Goal: Task Accomplishment & Management: Manage account settings

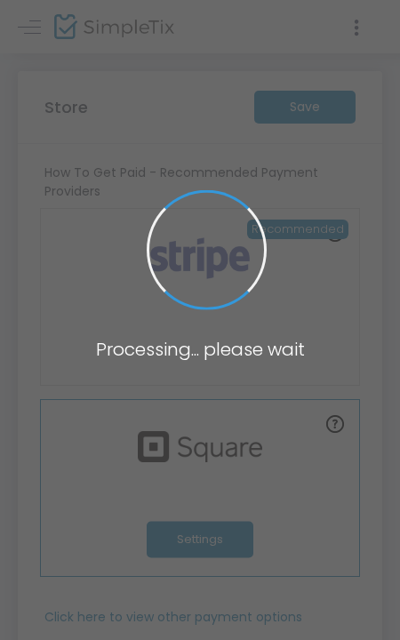
type input "[URL]"
radio input "true"
radio input "false"
radio input "true"
type input "Clayoquot Action"
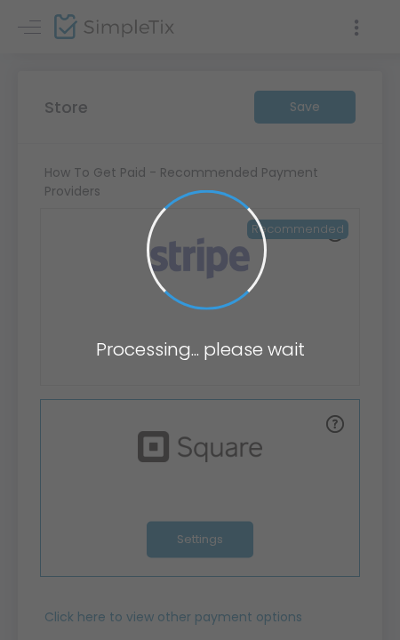
type input "1-877-422-9453"
type input "ben@clayoquotaction.org"
type input "www.facebook.com/ClayoquotAction"
type input "clayoquot.action"
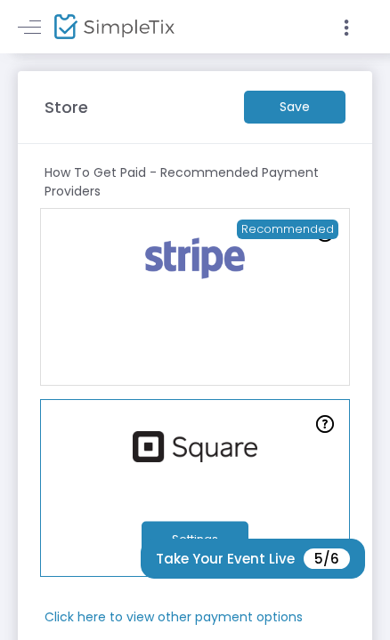
click at [289, 104] on m-button "Save" at bounding box center [294, 107] width 101 height 33
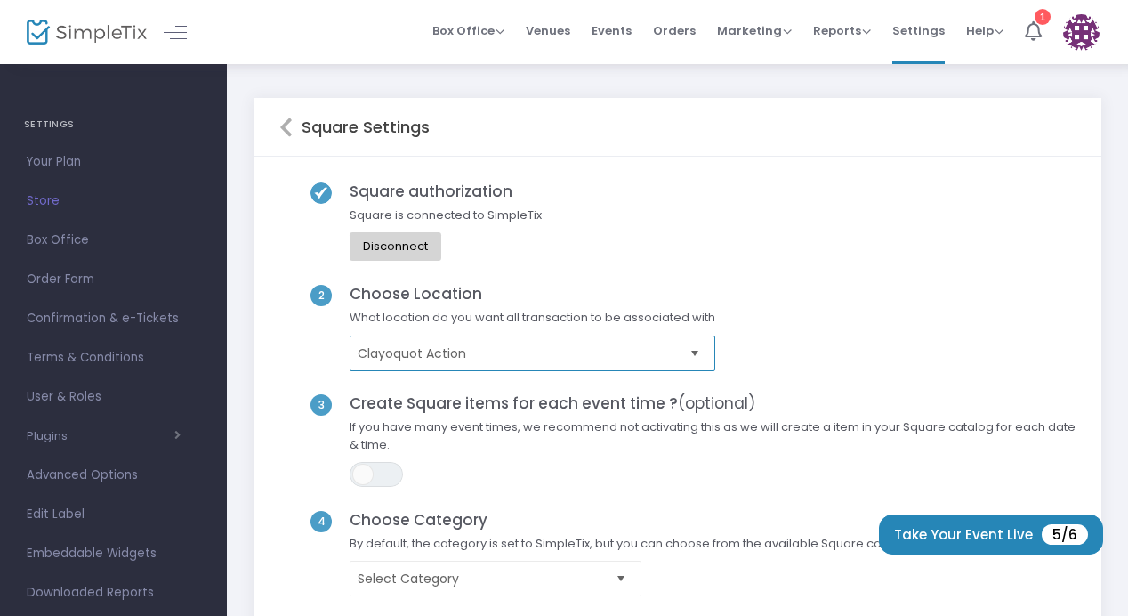
click at [458, 354] on span "Clayoquot Action" at bounding box center [520, 353] width 325 height 18
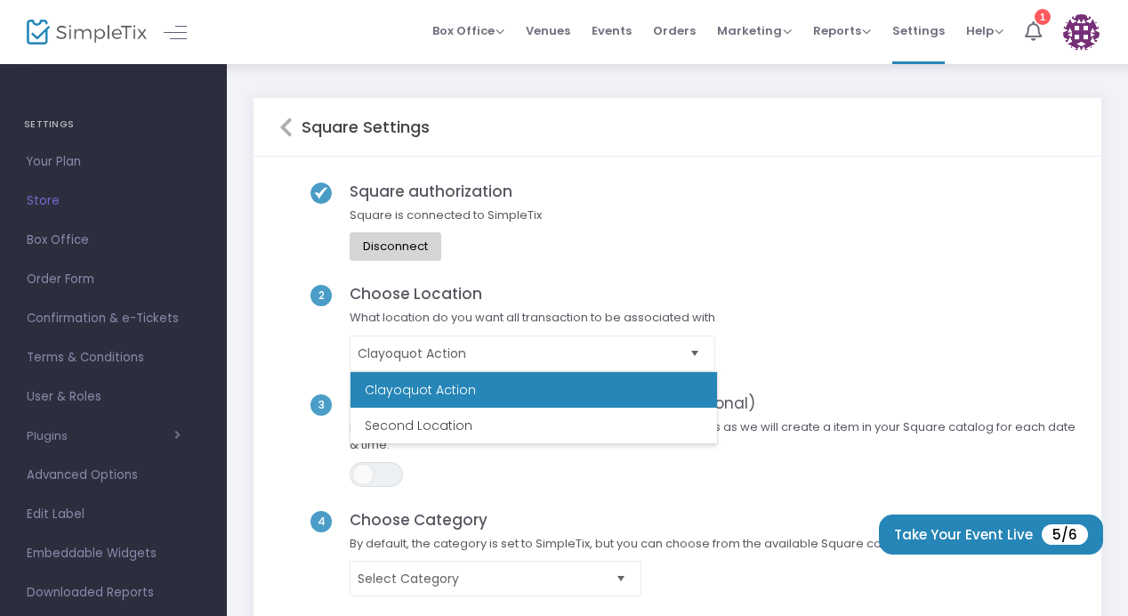
click at [779, 312] on div "2 Choose Location What location do you want all transaction to be associated wi…" at bounding box center [677, 339] width 797 height 109
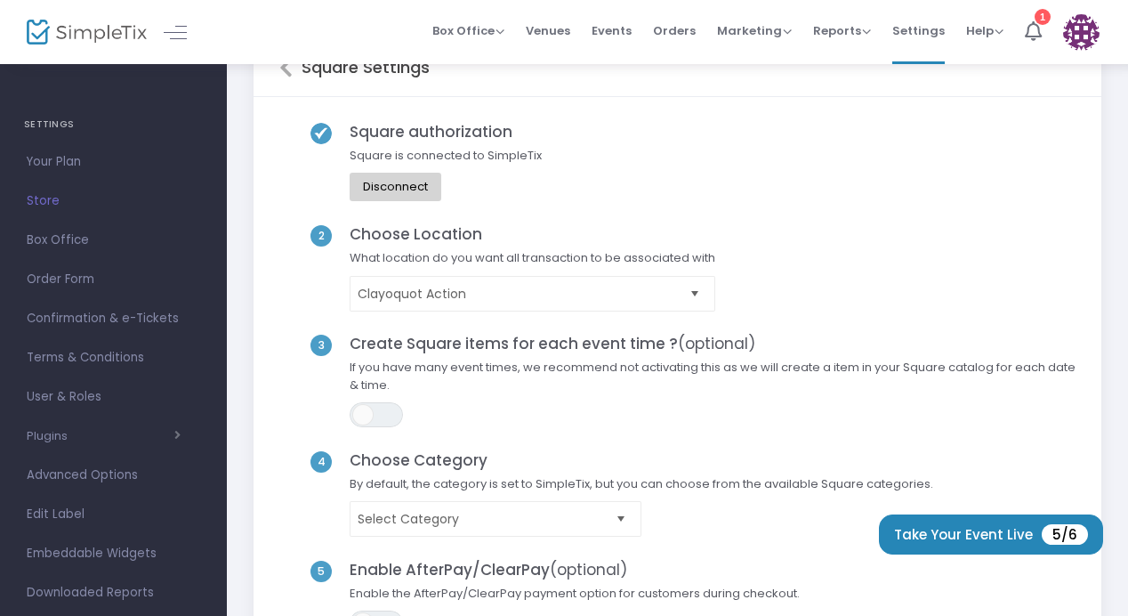
scroll to position [61, 0]
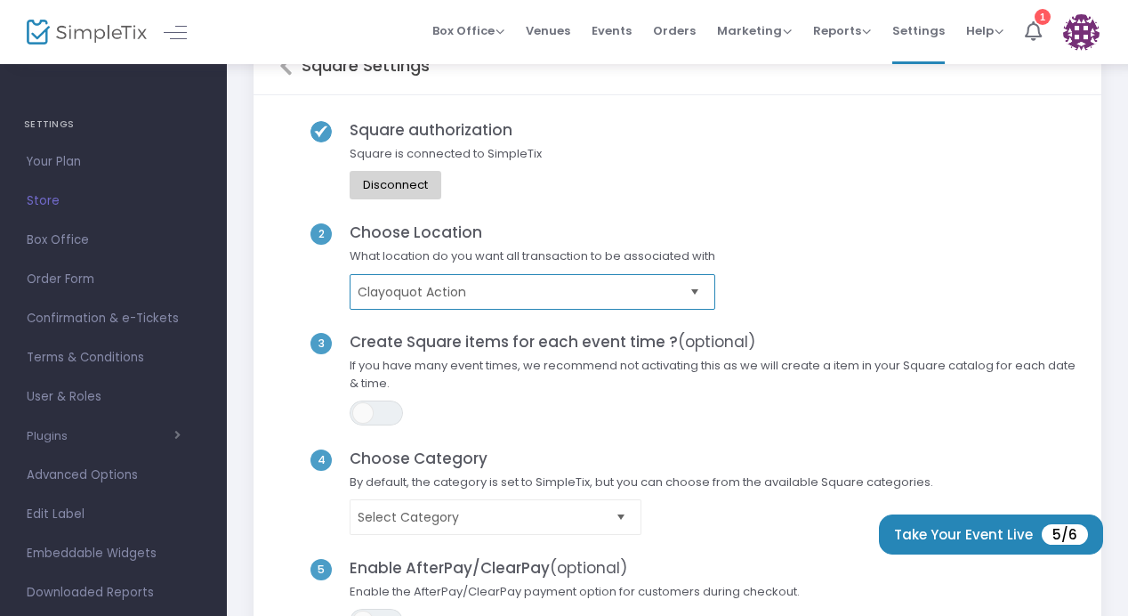
click at [468, 284] on span "Clayoquot Action" at bounding box center [520, 292] width 325 height 18
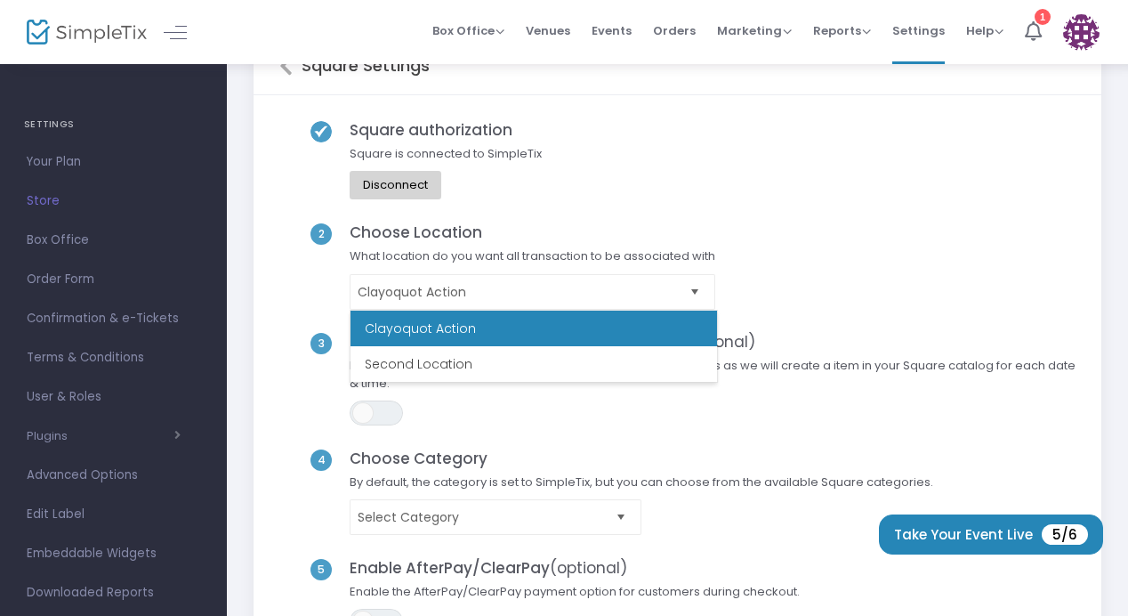
click at [815, 264] on div "2 Choose Location What location do you want all transaction to be associated wi…" at bounding box center [677, 277] width 797 height 109
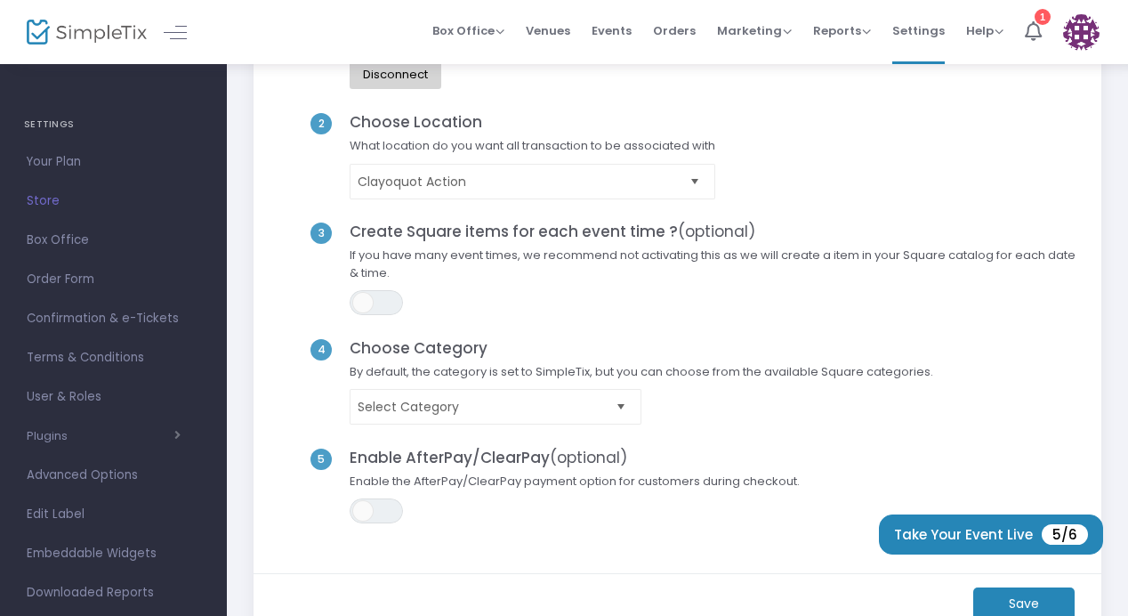
scroll to position [185, 0]
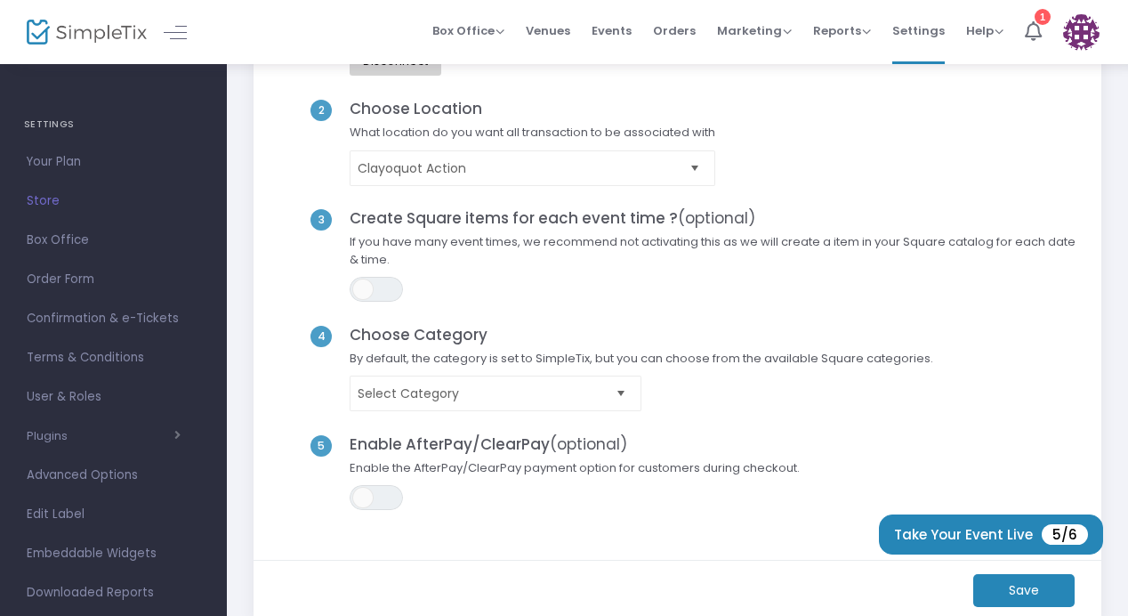
click at [620, 391] on span "Select" at bounding box center [621, 393] width 29 height 29
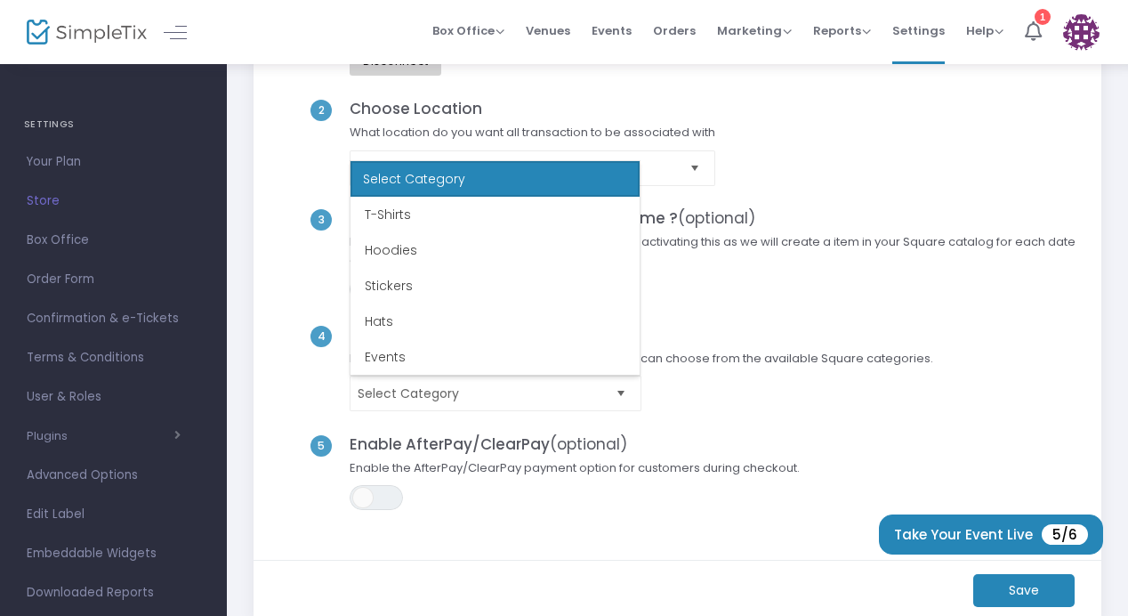
click at [705, 397] on span "Select Category" at bounding box center [641, 393] width 601 height 36
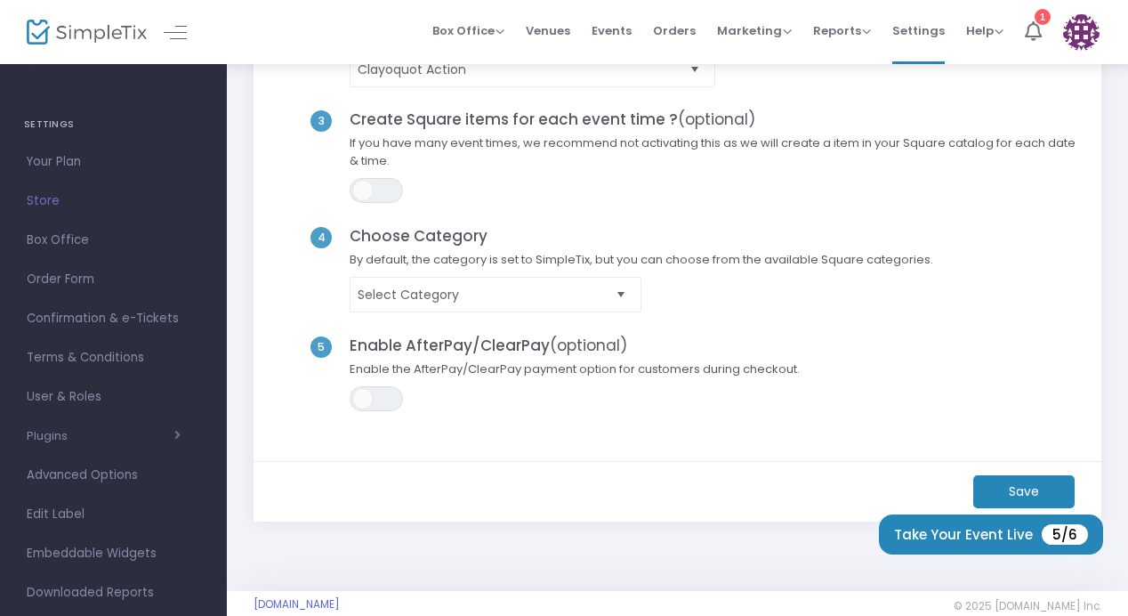
scroll to position [310, 0]
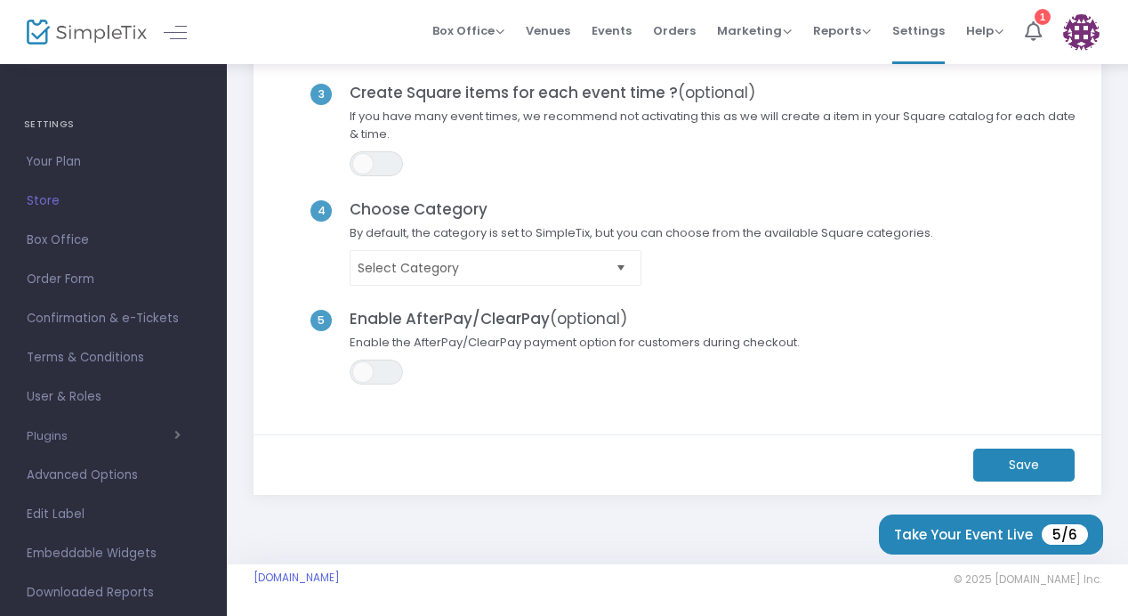
click at [1021, 461] on m-button "Save" at bounding box center [1023, 464] width 101 height 33
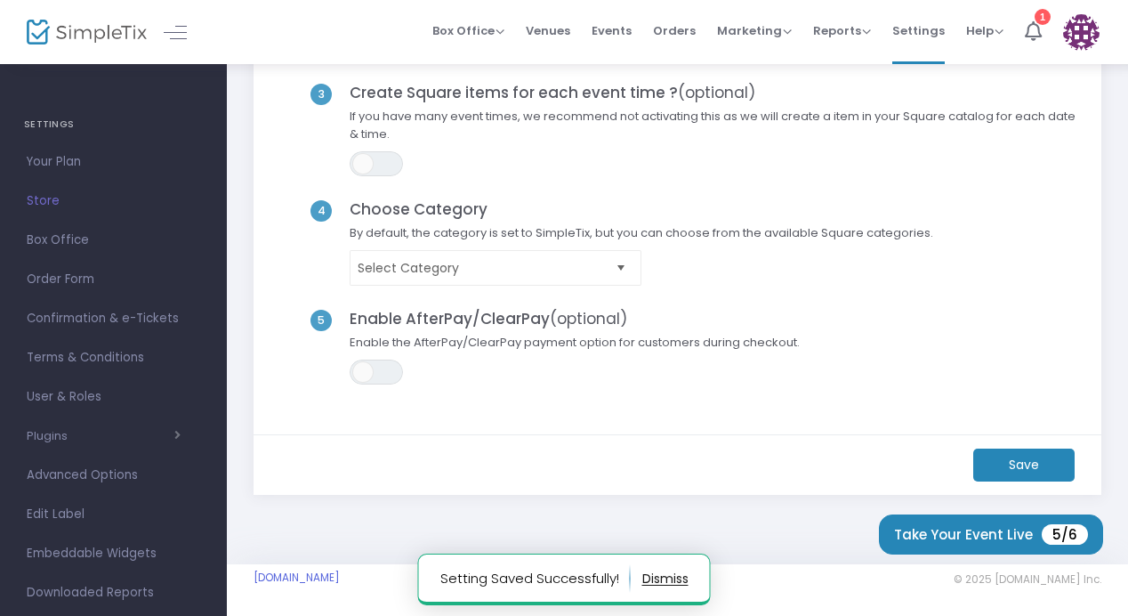
click at [666, 577] on button "button" at bounding box center [665, 578] width 46 height 28
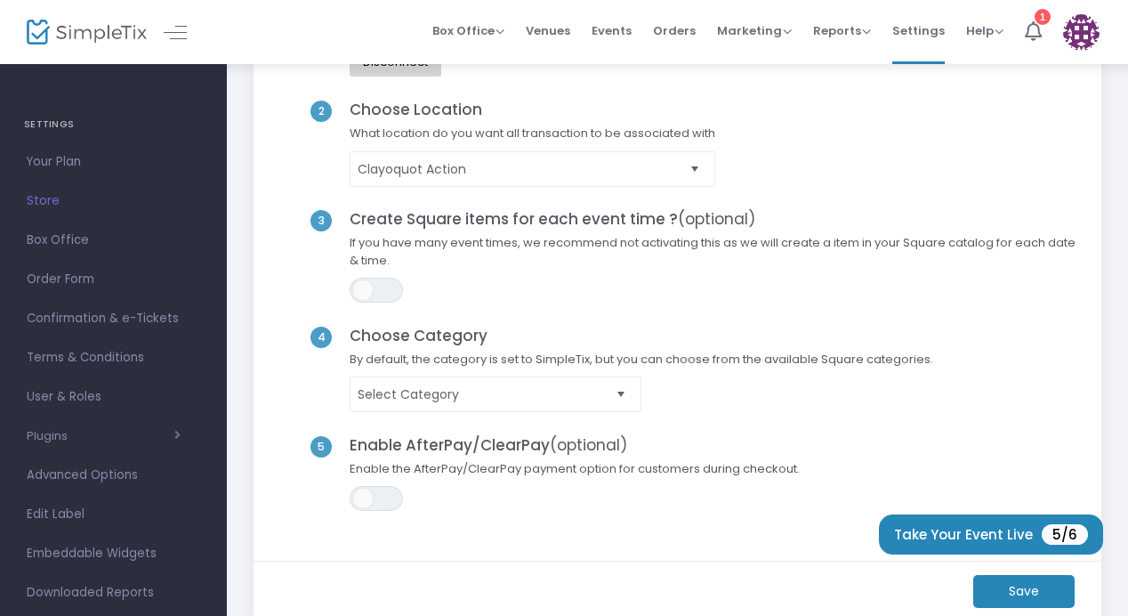
scroll to position [0, 0]
